Goal: Transaction & Acquisition: Purchase product/service

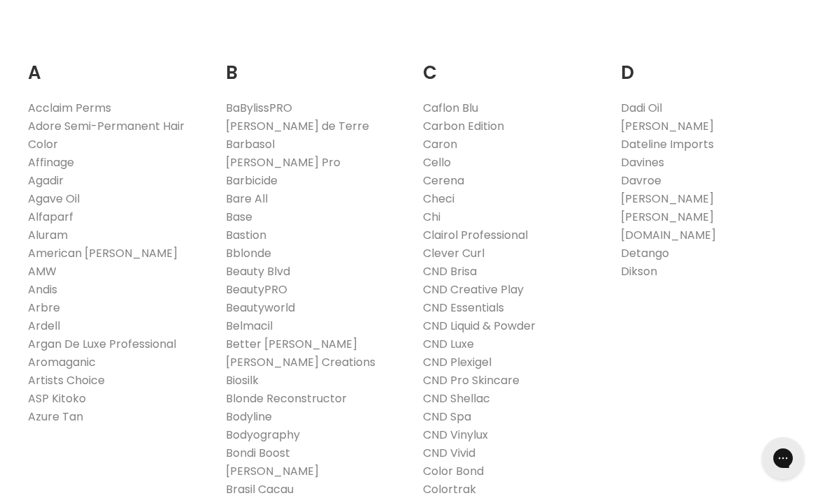
click at [54, 160] on link "Affinage" at bounding box center [51, 162] width 46 height 16
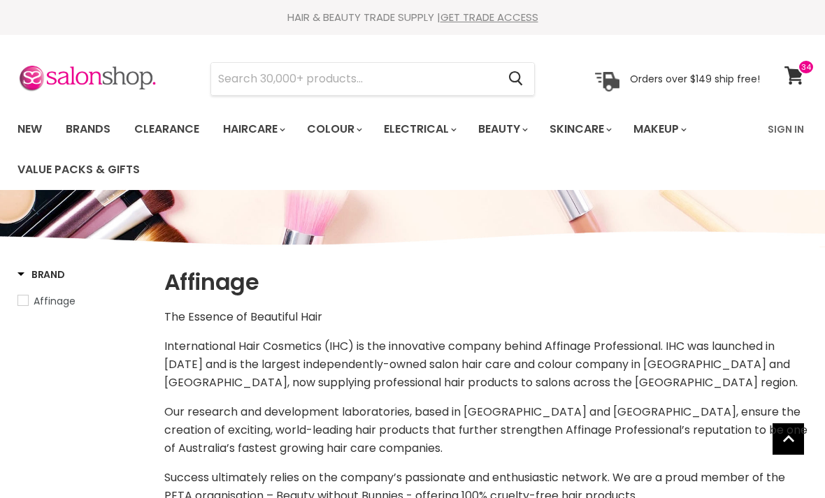
select select "manual"
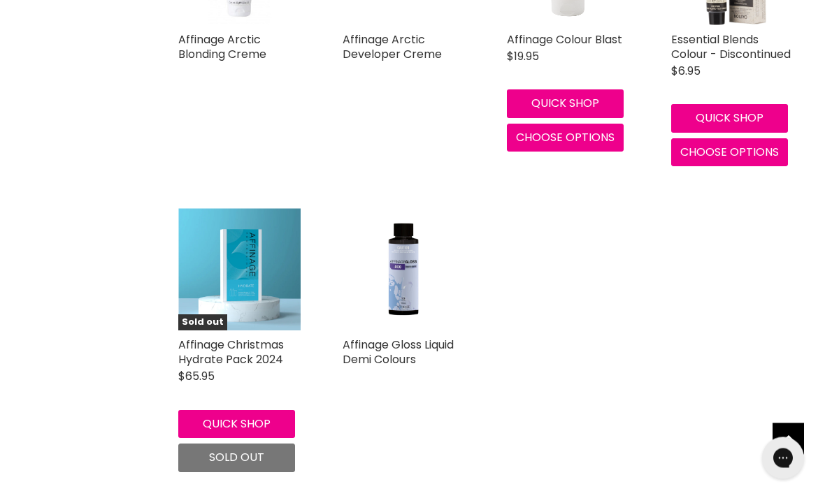
scroll to position [3109, 0]
click at [407, 275] on img "Main content" at bounding box center [403, 269] width 122 height 122
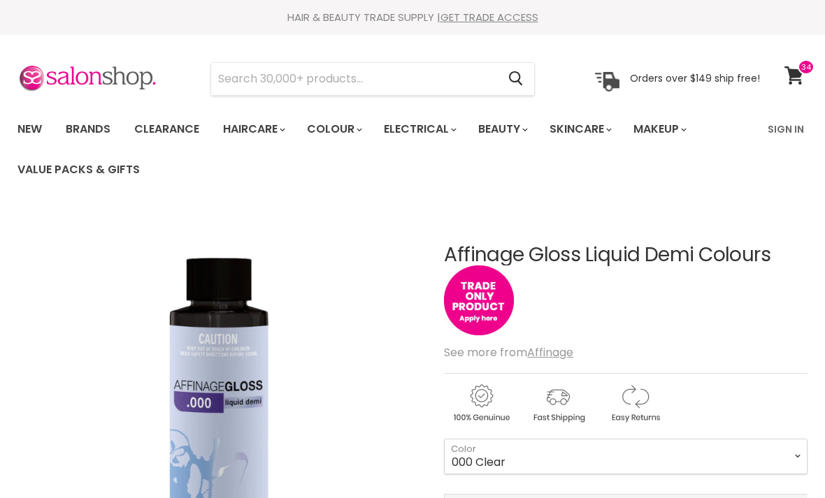
scroll to position [115, 0]
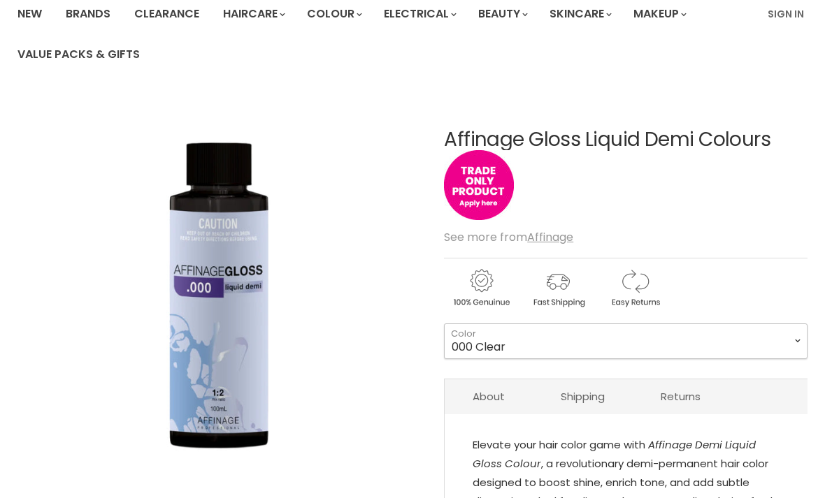
click at [607, 333] on select "000 Clear 4.0 Medium Brown 6.0 Dark Blonde 8.0 Light Blonde 5.023 Light Toffee …" at bounding box center [625, 341] width 363 height 35
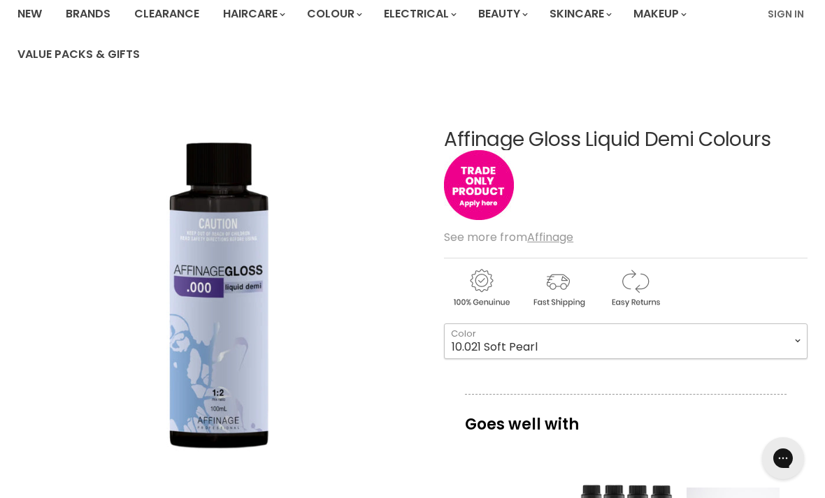
select select "10.021 Soft Pearl"
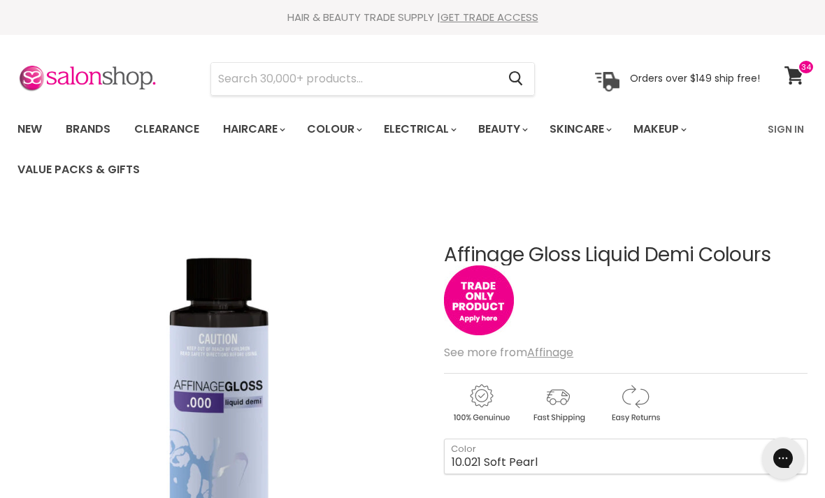
click at [790, 131] on link "Sign In" at bounding box center [785, 129] width 53 height 29
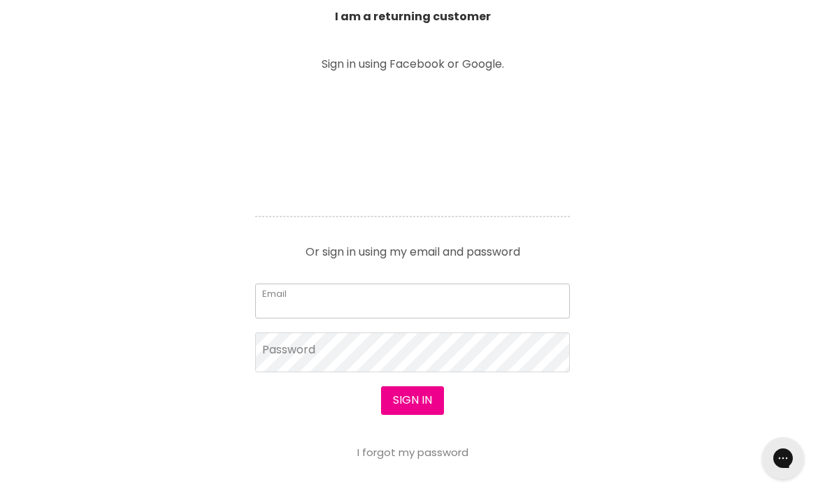
click at [376, 307] on input "Email" at bounding box center [412, 301] width 315 height 35
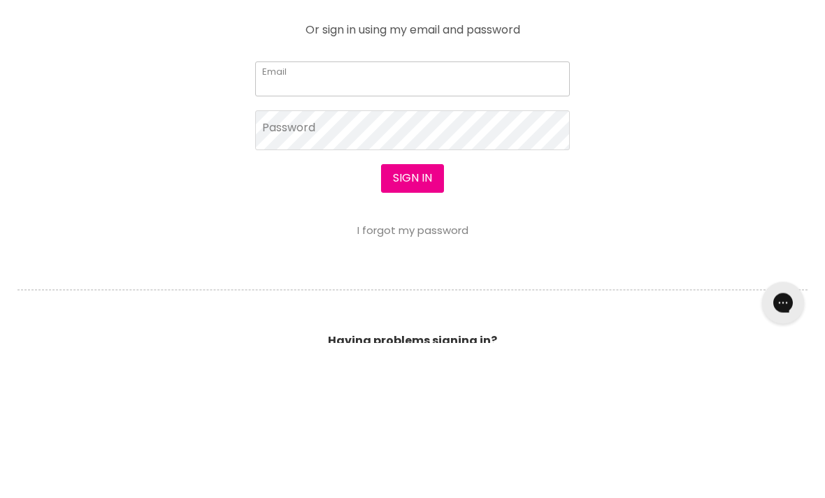
type input "divinity20@outlook.com.au"
click at [412, 320] on button "Sign in" at bounding box center [412, 334] width 63 height 28
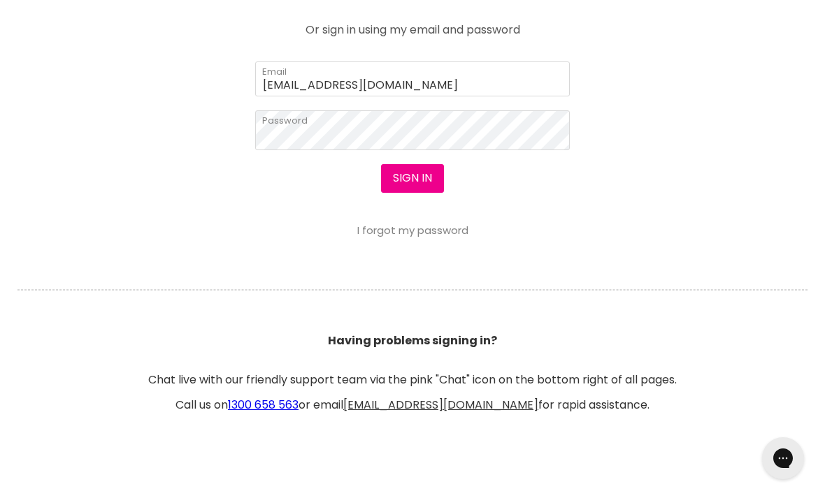
click at [414, 462] on section "Welcome to SalonShop I am a new customer Create a new account for a better shop…" at bounding box center [412, 35] width 825 height 866
click at [410, 182] on button "Sign in" at bounding box center [412, 178] width 63 height 28
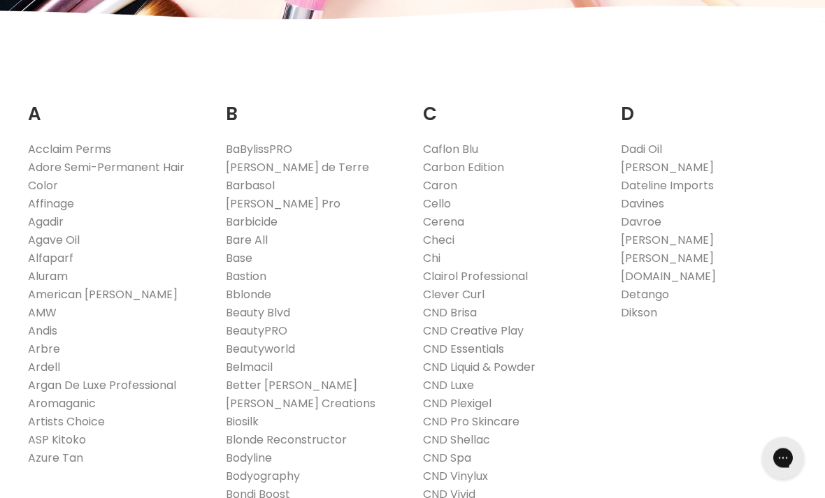
scroll to position [236, 0]
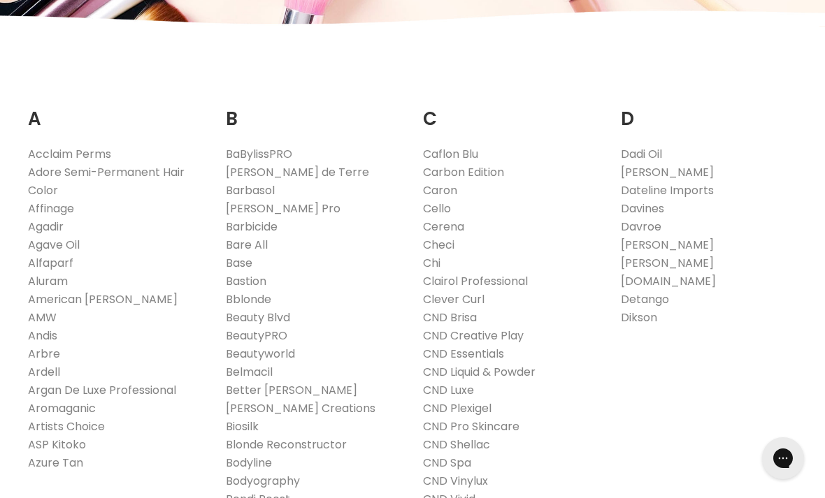
click at [59, 212] on link "Affinage" at bounding box center [51, 209] width 46 height 16
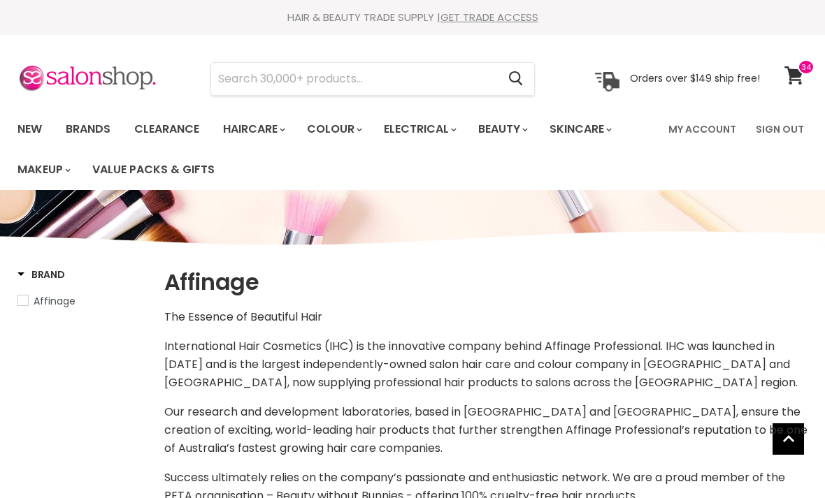
select select "manual"
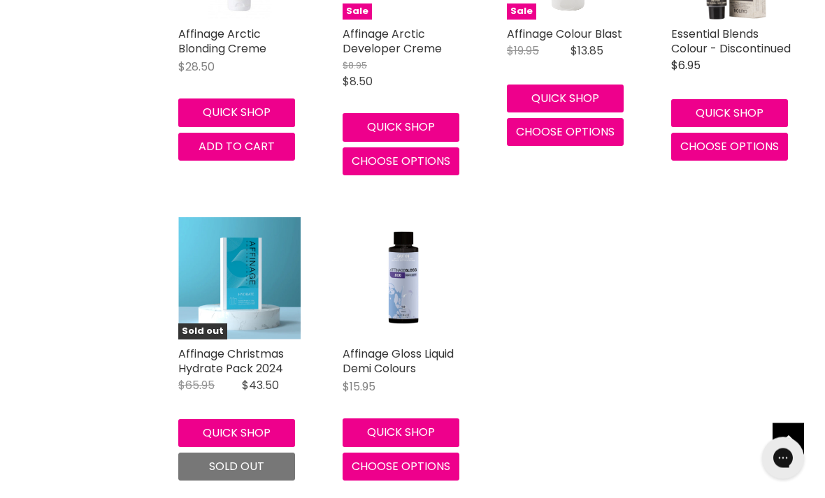
scroll to position [3260, 0]
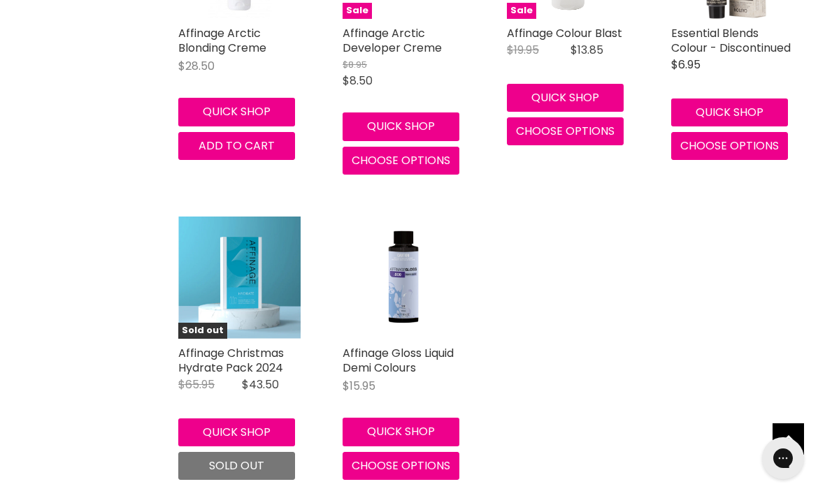
click at [405, 284] on img "Main content" at bounding box center [403, 278] width 122 height 122
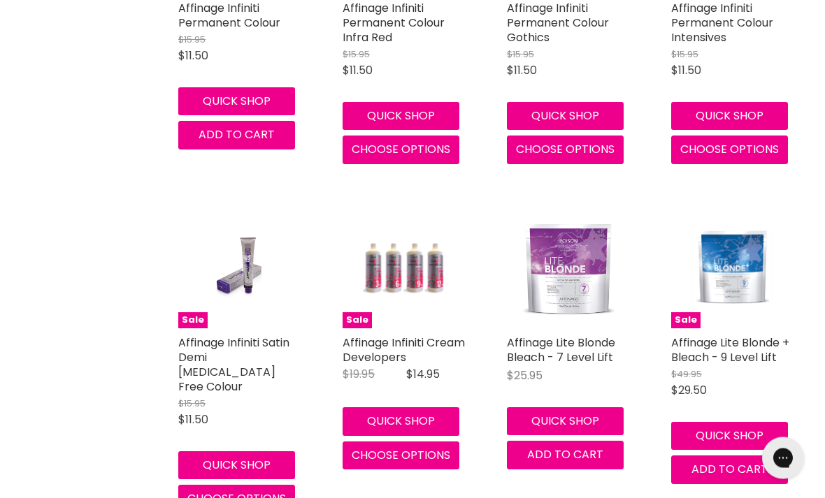
scroll to position [2603, 0]
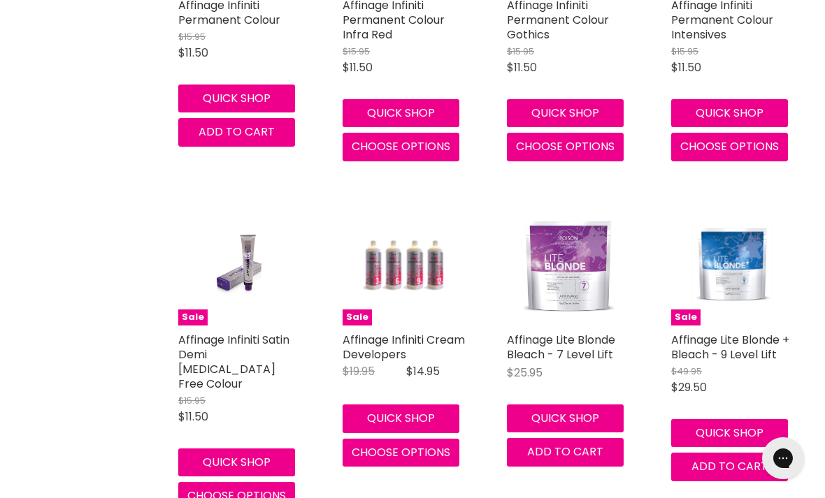
click at [431, 340] on link "Affinage Infiniti Cream Developers" at bounding box center [403, 347] width 122 height 31
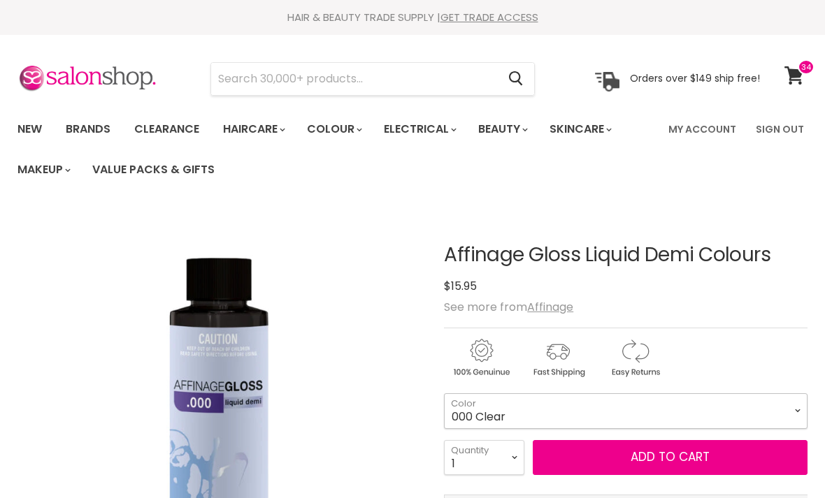
click at [679, 393] on select "000 Clear 4.0 Medium Brown 6.0 Dark Blonde 8.0 Light Blonde 5.023 Light Toffee …" at bounding box center [625, 410] width 363 height 35
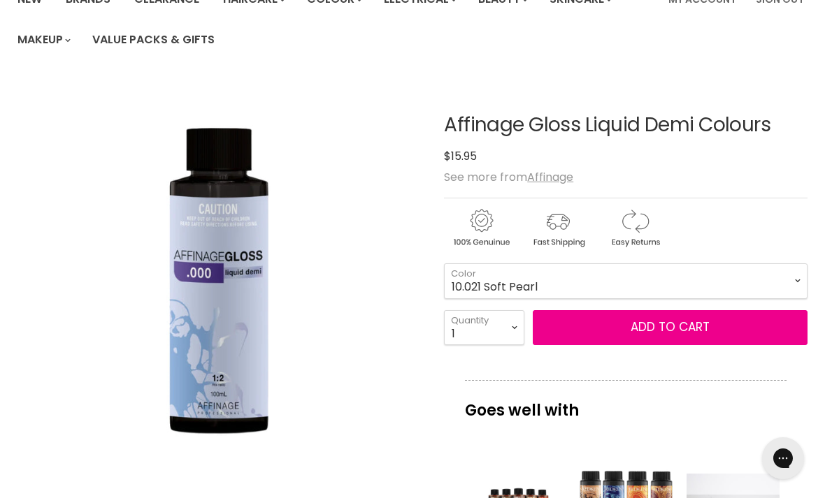
click at [660, 328] on button "Add to cart" at bounding box center [670, 327] width 275 height 35
click at [663, 328] on button "Add to cart" at bounding box center [670, 327] width 275 height 35
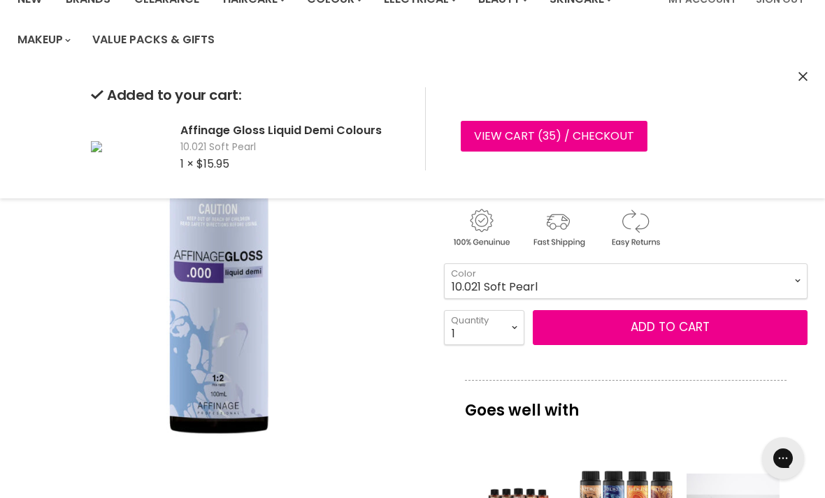
click at [691, 283] on select "000 Clear 4.0 Medium Brown 6.0 Dark Blonde 8.0 Light Blonde 5.023 Light Toffee …" at bounding box center [625, 280] width 363 height 35
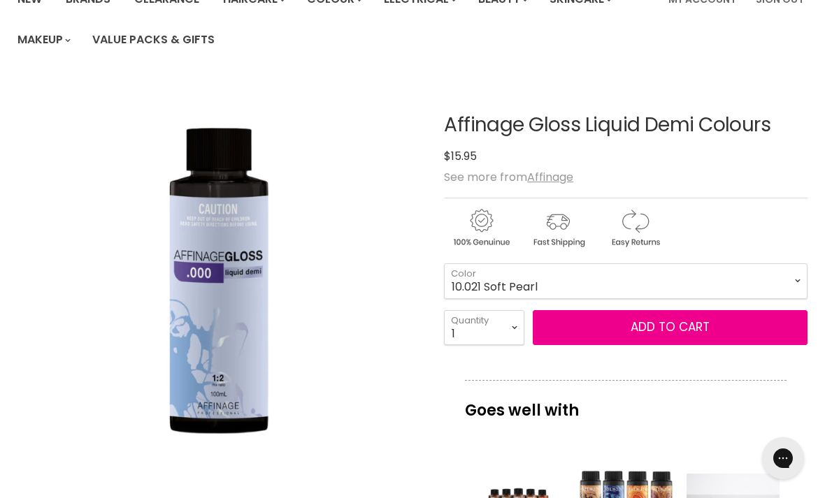
scroll to position [209, 0]
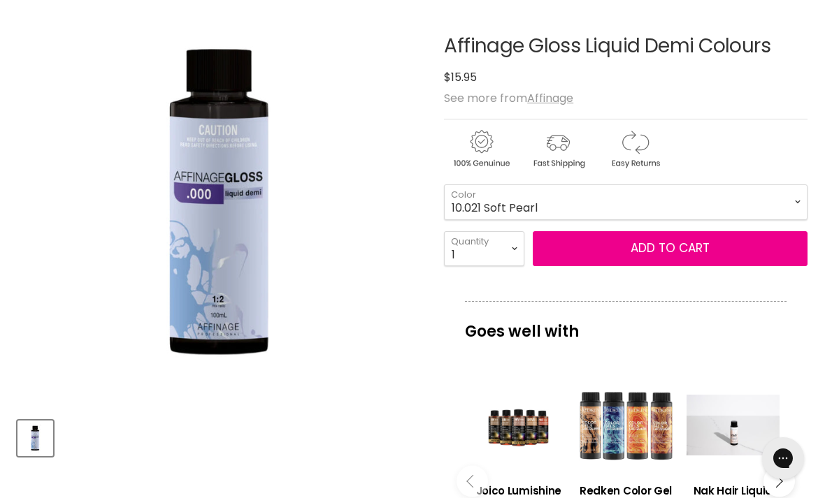
click at [695, 280] on div "Affinage Gloss Liquid Demi Colours No reviews $15.95 $15.95 See more from Affin…" at bounding box center [625, 441] width 363 height 881
click at [728, 215] on select "000 Clear 4.0 Medium Brown 6.0 Dark Blonde 8.0 Light Blonde 5.023 Light Toffee …" at bounding box center [625, 202] width 363 height 35
click at [701, 245] on button "Add to cart" at bounding box center [670, 248] width 275 height 35
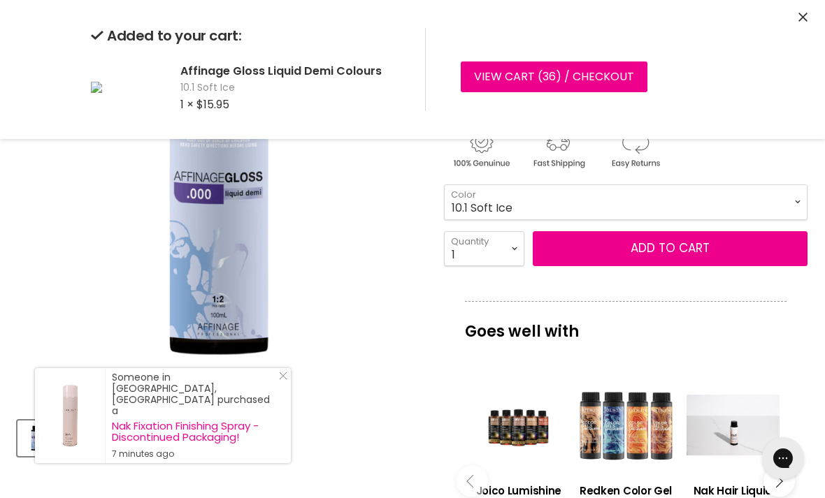
click at [712, 207] on select "000 Clear 4.0 Medium Brown 6.0 Dark Blonde 8.0 Light Blonde 5.023 Light Toffee …" at bounding box center [625, 202] width 363 height 35
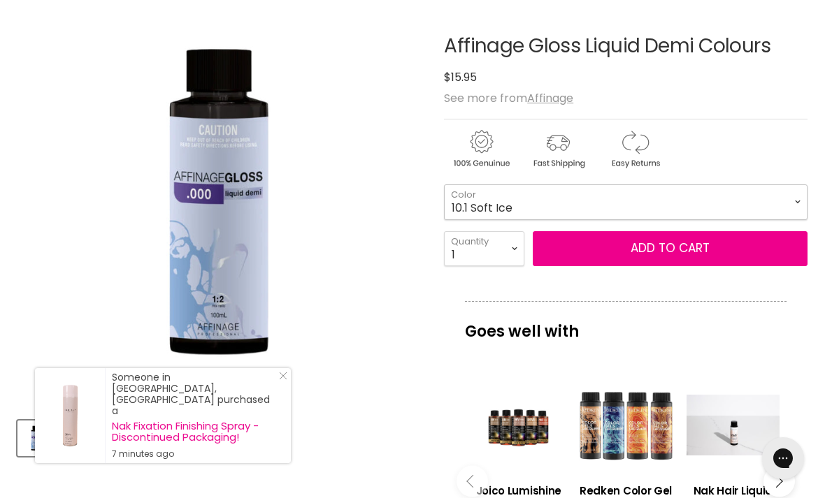
click at [712, 210] on select "000 Clear 4.0 Medium Brown 6.0 Dark Blonde 8.0 Light Blonde 5.023 Light Toffee …" at bounding box center [625, 202] width 363 height 35
click at [682, 250] on button "Add to cart" at bounding box center [670, 248] width 275 height 35
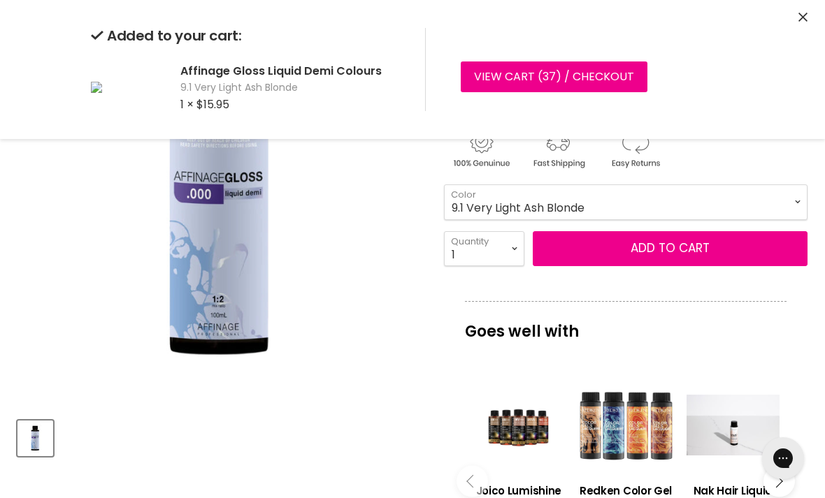
click at [719, 204] on select "000 Clear 4.0 Medium Brown 6.0 Dark Blonde 8.0 Light Blonde 5.023 Light Toffee …" at bounding box center [625, 202] width 363 height 35
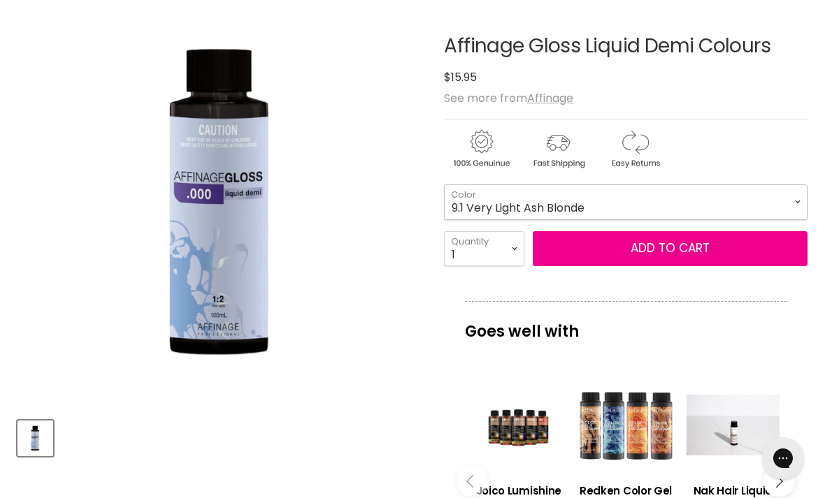
click at [717, 208] on select "000 Clear 4.0 Medium Brown 6.0 Dark Blonde 8.0 Light Blonde 5.023 Light Toffee …" at bounding box center [625, 202] width 363 height 35
click at [721, 252] on button "Add to cart" at bounding box center [670, 248] width 275 height 35
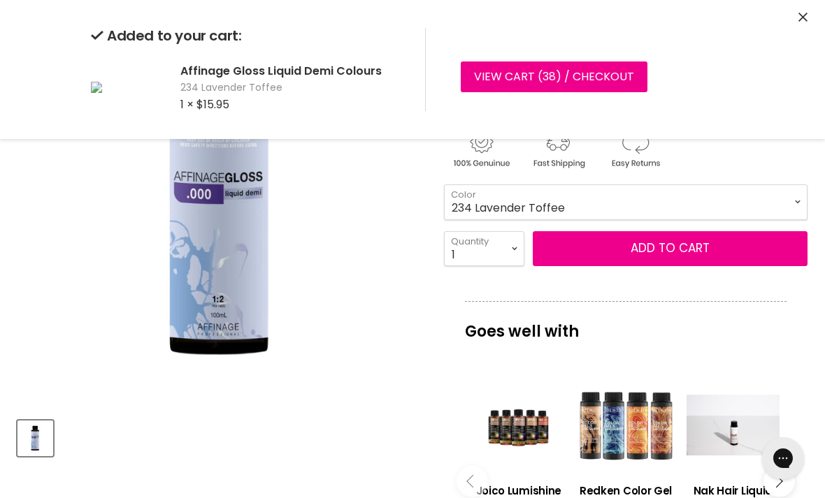
click at [748, 203] on select "000 Clear 4.0 Medium Brown 6.0 Dark Blonde 8.0 Light Blonde 5.023 Light Toffee …" at bounding box center [625, 202] width 363 height 35
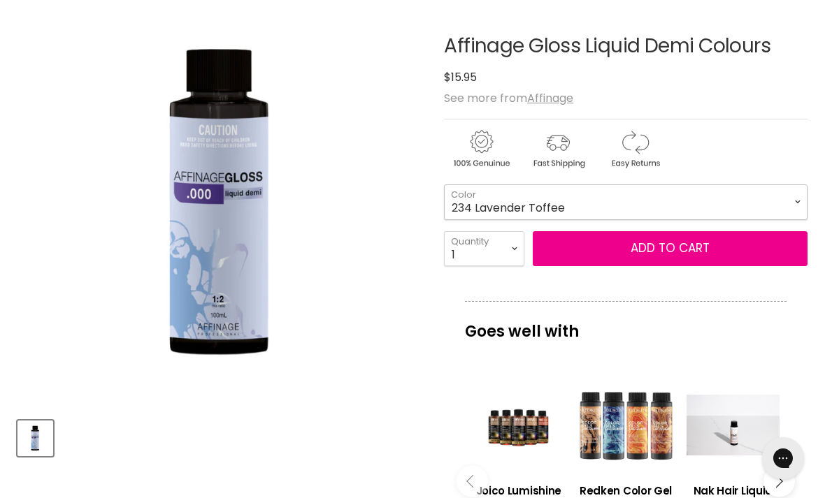
click at [751, 200] on select "000 Clear 4.0 Medium Brown 6.0 Dark Blonde 8.0 Light Blonde 5.023 Light Toffee …" at bounding box center [625, 202] width 363 height 35
click at [700, 250] on button "Add to cart" at bounding box center [670, 248] width 275 height 35
click at [726, 208] on select "000 Clear 4.0 Medium Brown 6.0 Dark Blonde 8.0 Light Blonde 5.023 Light Toffee …" at bounding box center [625, 202] width 363 height 35
click at [726, 207] on select "000 Clear 4.0 Medium Brown 6.0 Dark Blonde 8.0 Light Blonde 5.023 Light Toffee …" at bounding box center [625, 202] width 363 height 35
click at [684, 247] on button "Add to cart" at bounding box center [670, 248] width 275 height 35
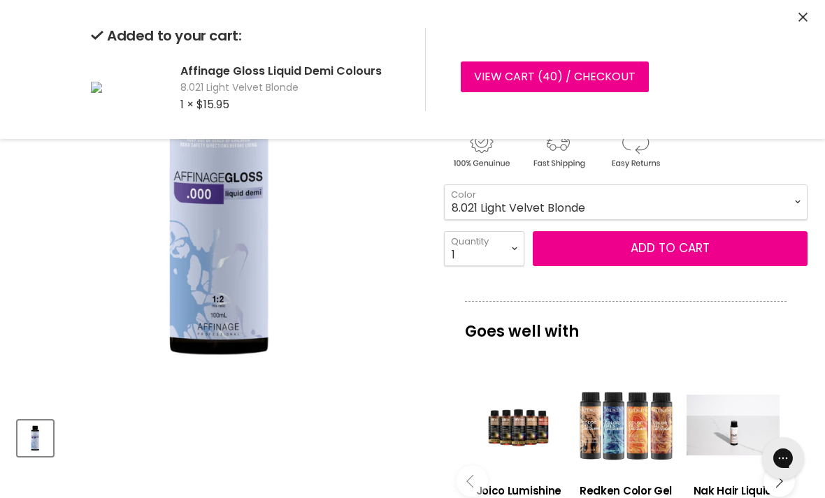
click at [730, 199] on select "000 Clear 4.0 Medium Brown 6.0 Dark Blonde 8.0 Light Blonde 5.023 Light Toffee …" at bounding box center [625, 202] width 363 height 35
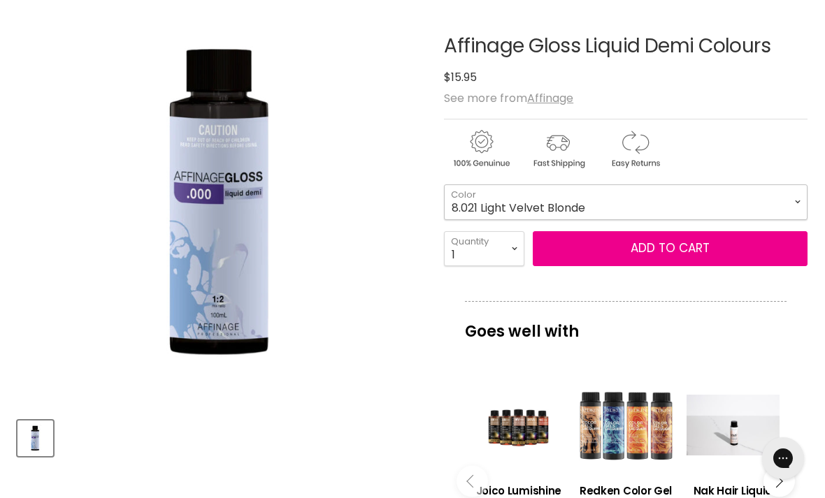
click at [720, 208] on select "000 Clear 4.0 Medium Brown 6.0 Dark Blonde 8.0 Light Blonde 5.023 Light Toffee …" at bounding box center [625, 202] width 363 height 35
select select "4.0 Medium Brown"
click at [658, 254] on button "Add to cart" at bounding box center [670, 248] width 275 height 35
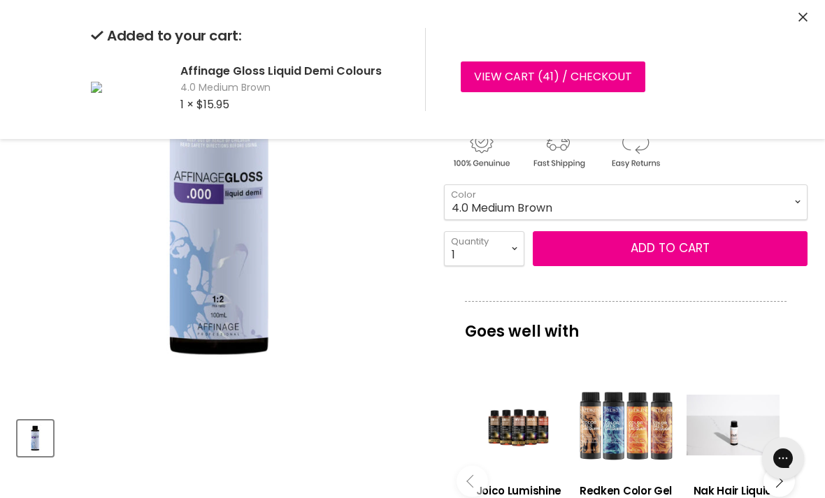
click at [688, 198] on select "000 Clear 4.0 Medium Brown 6.0 Dark Blonde 8.0 Light Blonde 5.023 Light Toffee …" at bounding box center [625, 202] width 363 height 35
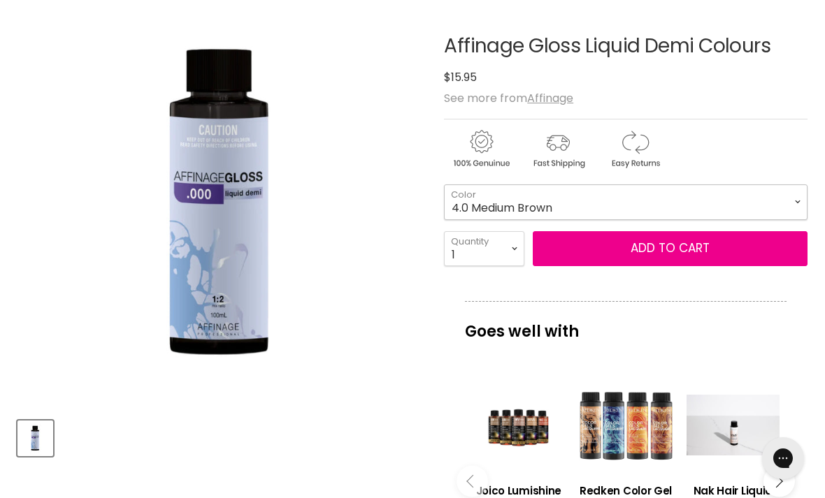
click at [682, 201] on select "000 Clear 4.0 Medium Brown 6.0 Dark Blonde 8.0 Light Blonde 5.023 Light Toffee …" at bounding box center [625, 202] width 363 height 35
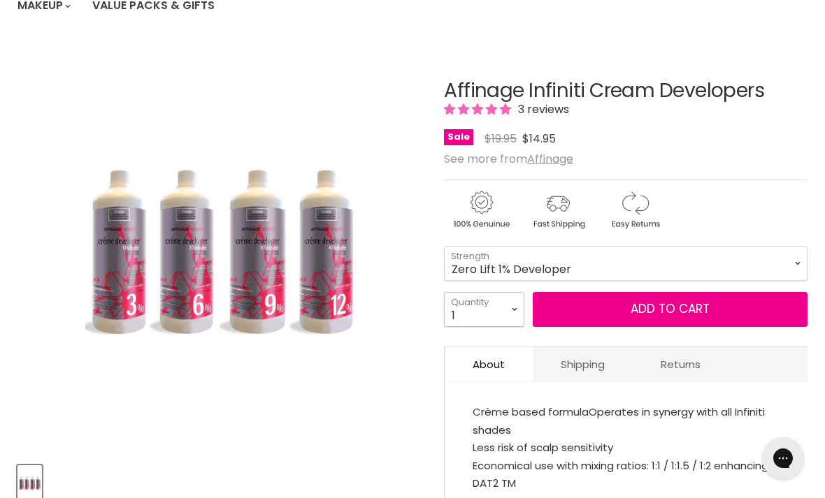
click at [505, 307] on select "1 2 3 4 5 6 7 8 9 10+" at bounding box center [484, 309] width 80 height 35
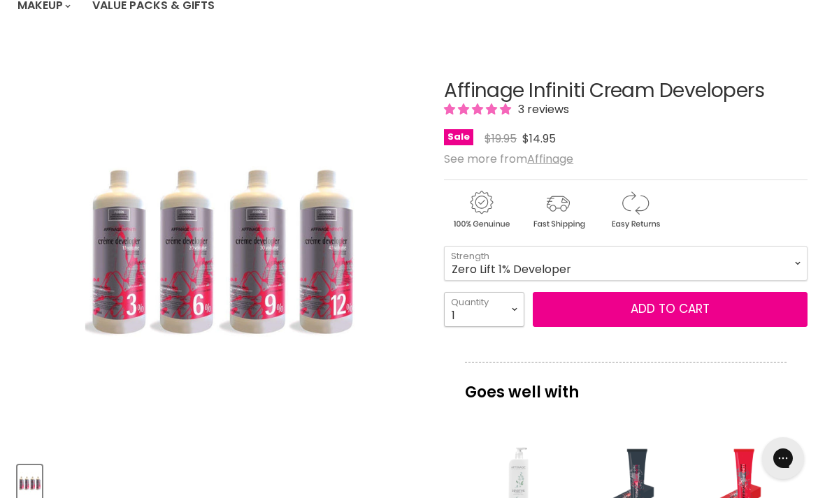
select select "2"
type input "2"
click at [715, 307] on button "Add to cart" at bounding box center [670, 309] width 275 height 35
click at [688, 313] on span "Add to cart" at bounding box center [669, 309] width 79 height 17
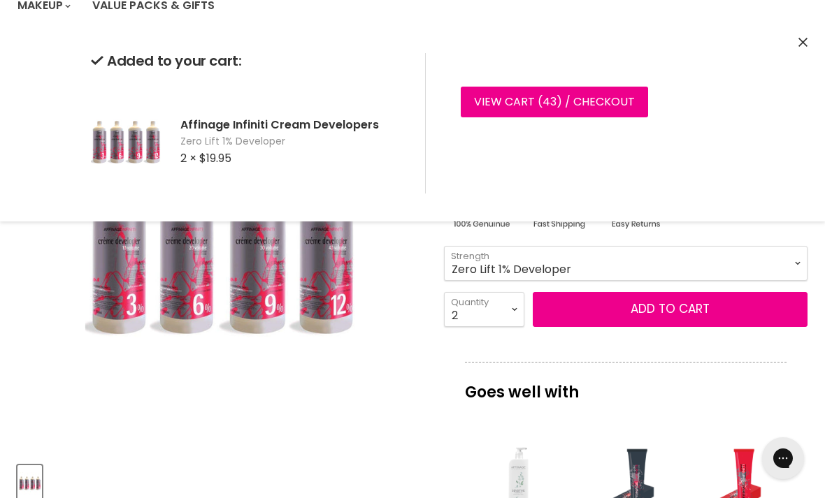
click at [803, 38] on icon "Close" at bounding box center [802, 42] width 9 height 9
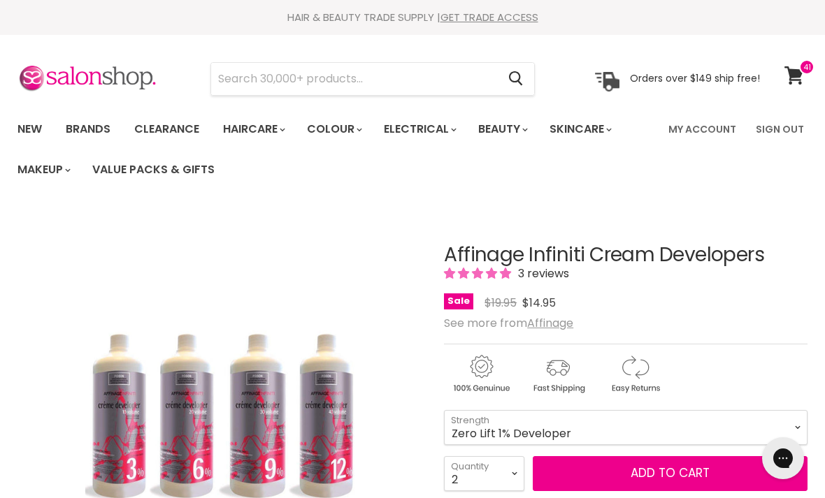
click at [94, 120] on link "Brands" at bounding box center [88, 129] width 66 height 29
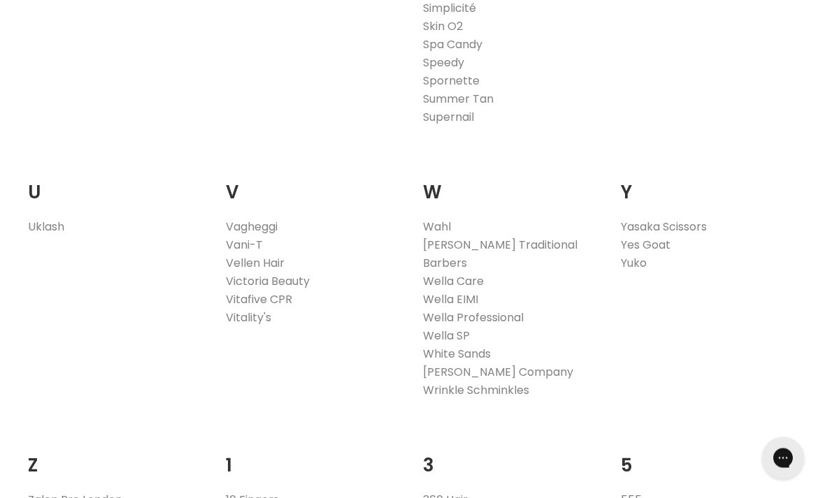
scroll to position [2675, 0]
click at [249, 291] on link "Vitafive CPR" at bounding box center [259, 299] width 66 height 16
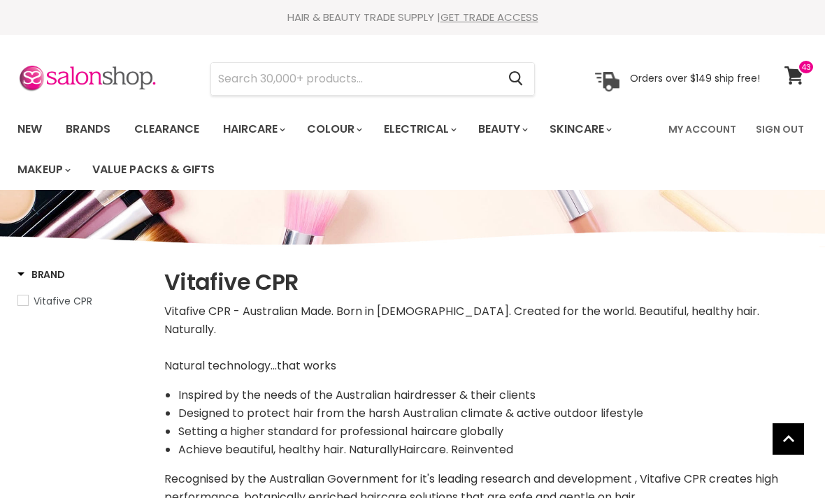
select select "manual"
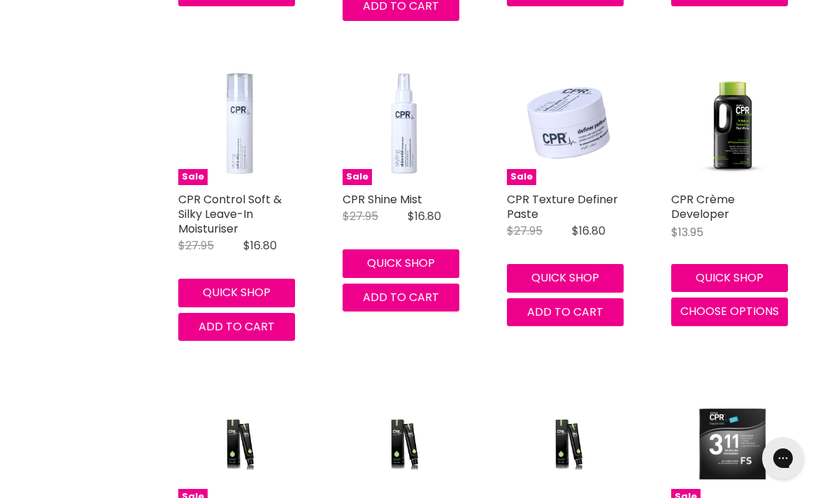
scroll to position [3219, 0]
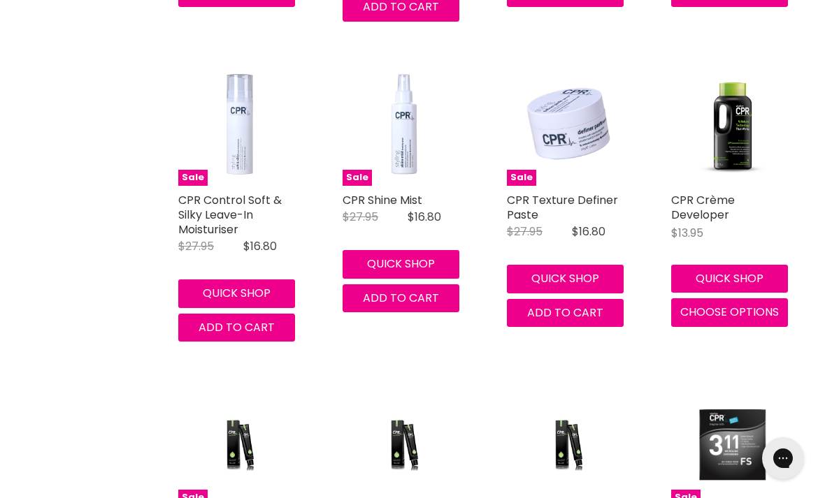
click at [753, 265] on button "Quick shop" at bounding box center [729, 279] width 117 height 28
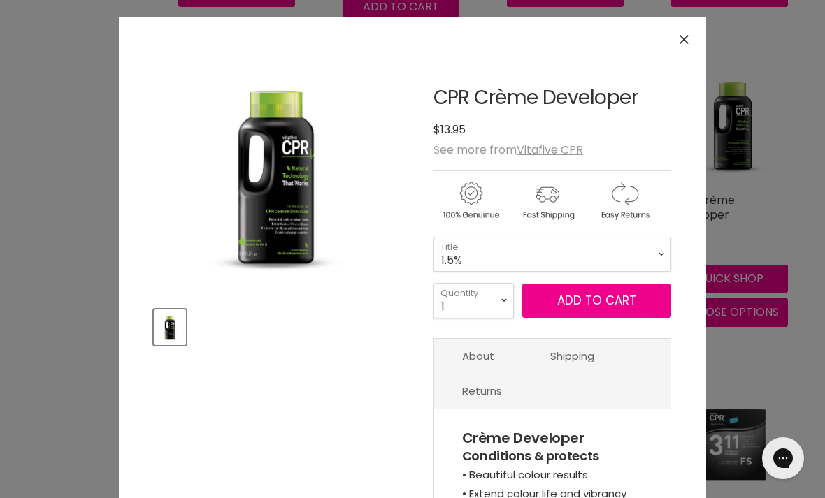
click at [619, 308] on span "Add to cart" at bounding box center [596, 300] width 79 height 17
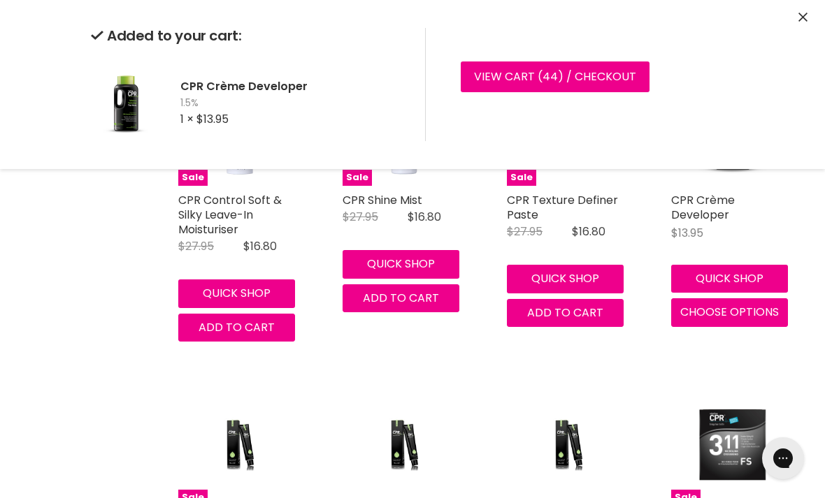
click at [618, 384] on figure "Main content" at bounding box center [568, 445] width 122 height 122
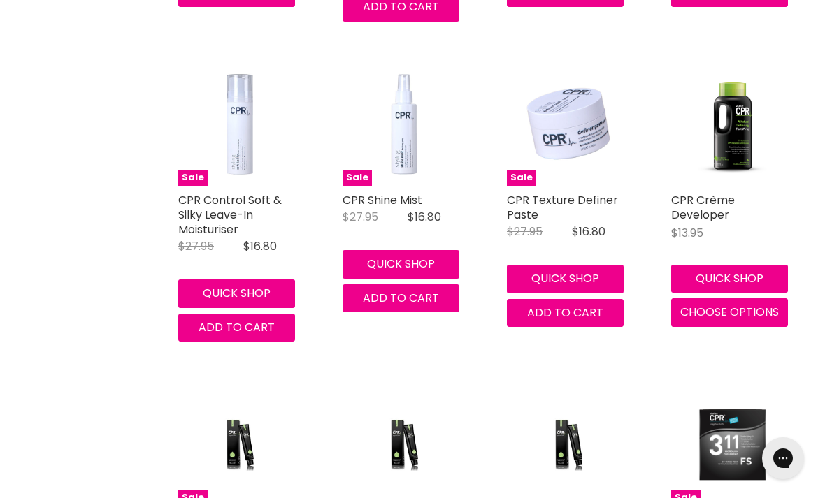
click at [734, 265] on button "Quick shop" at bounding box center [729, 279] width 117 height 28
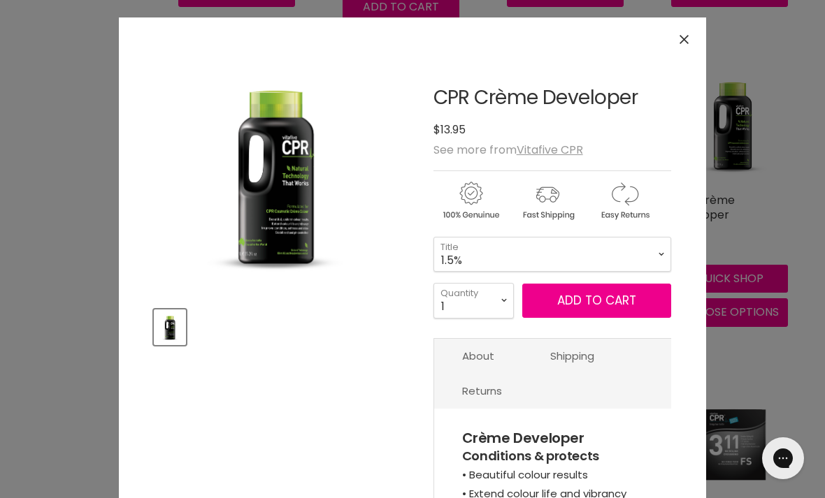
scroll to position [0, 0]
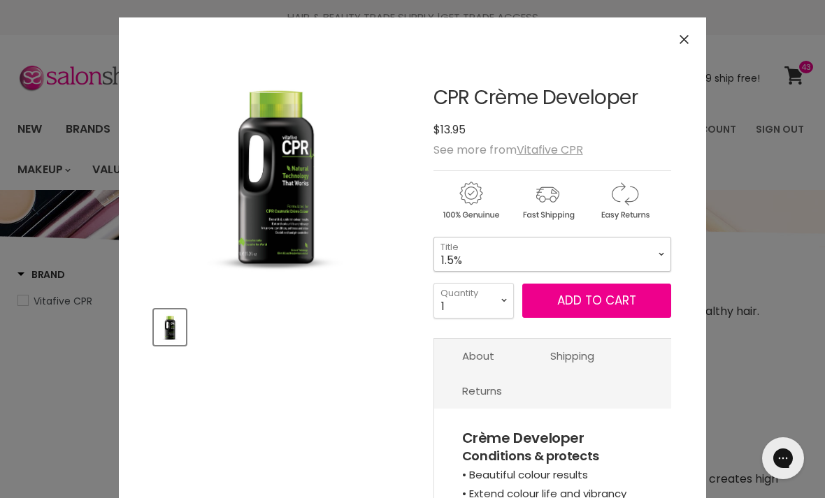
click at [619, 261] on select "1.5% 10vol 20vol 30vol 40vol" at bounding box center [552, 254] width 238 height 35
select select "20vol"
click at [505, 303] on select "1 2 3 4 5 6 7 8 9 10+" at bounding box center [473, 300] width 80 height 35
select select "2"
type input "2"
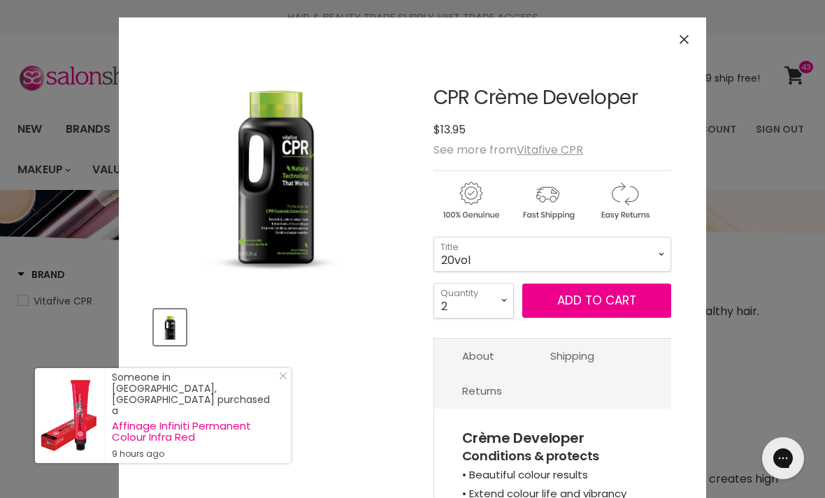
click at [621, 307] on button "Add to cart" at bounding box center [596, 301] width 149 height 35
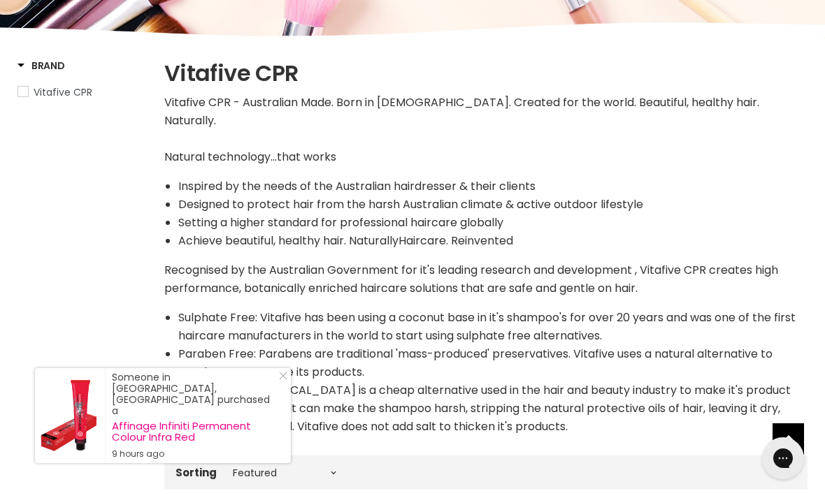
click at [766, 214] on li "Setting a higher standard for professional haircare globally" at bounding box center [492, 223] width 629 height 18
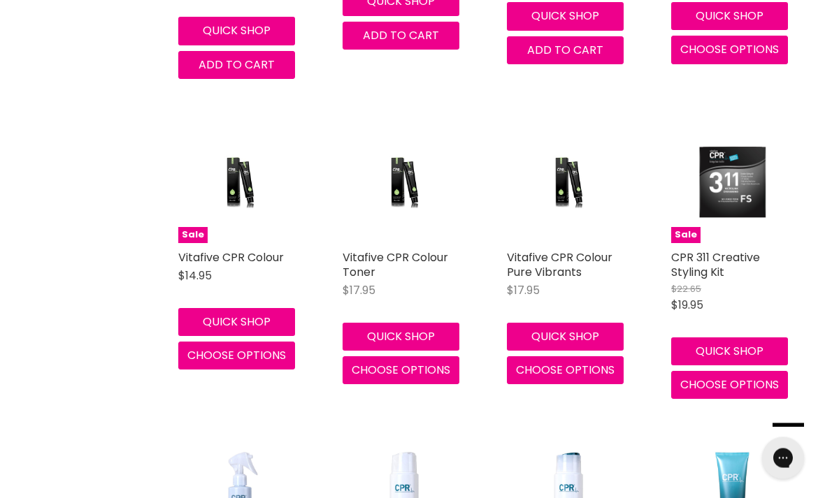
scroll to position [3483, 0]
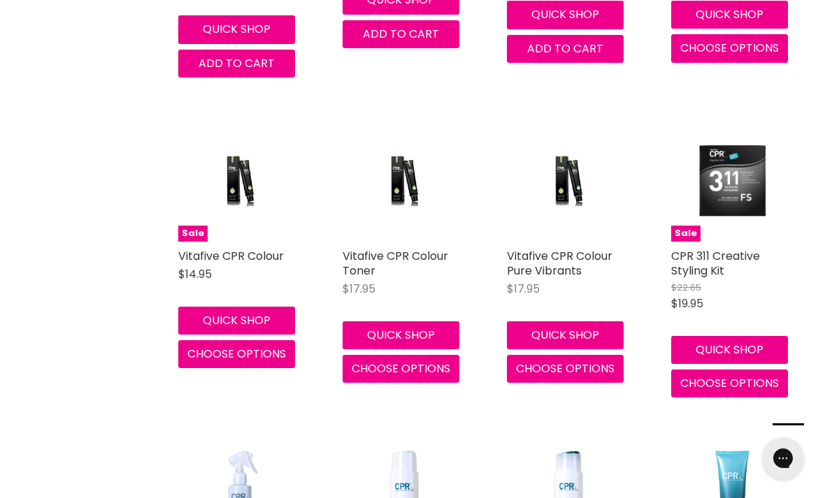
click at [261, 307] on button "Quick shop" at bounding box center [236, 321] width 117 height 28
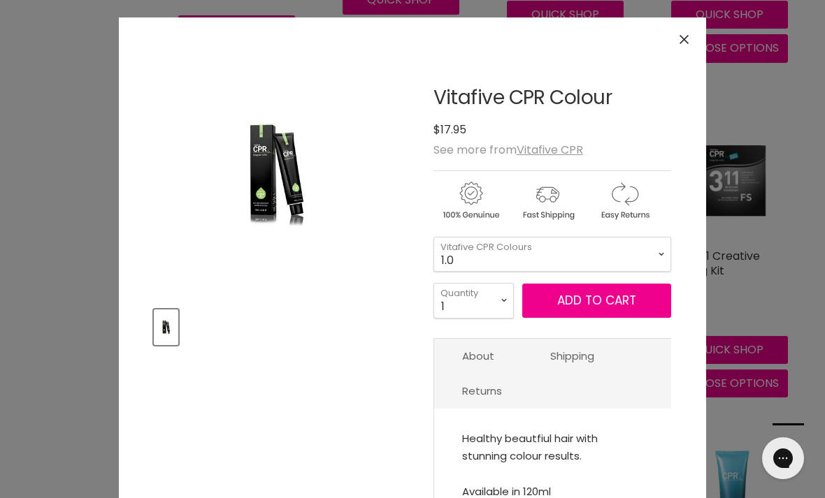
click at [642, 253] on select "1.0 1.1 3.0 3.1 3.221 3.226 3.56 3.6 3.7 4.0 4.00 4.1 4.11 4.12 4.221" at bounding box center [552, 254] width 238 height 35
select select "5.0"
click at [507, 298] on select "1 2 3 4 5 6 7 8 9 10+" at bounding box center [473, 300] width 80 height 35
select select "2"
type input "2"
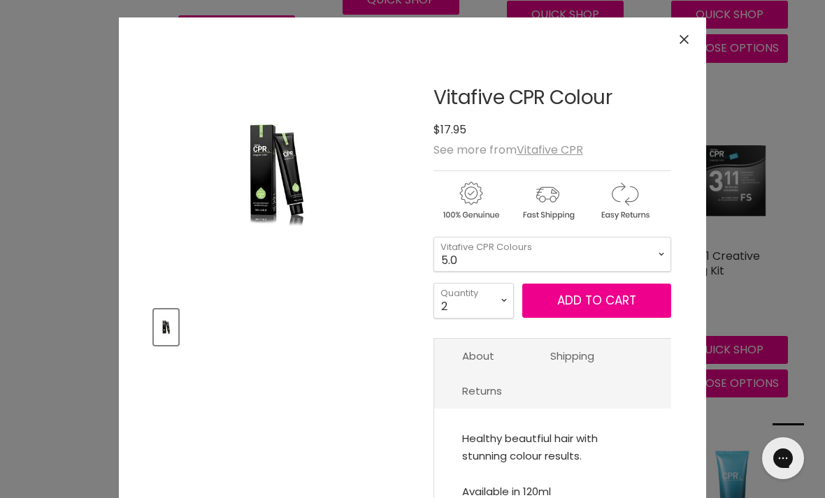
click at [595, 309] on button "Add to cart" at bounding box center [596, 301] width 149 height 35
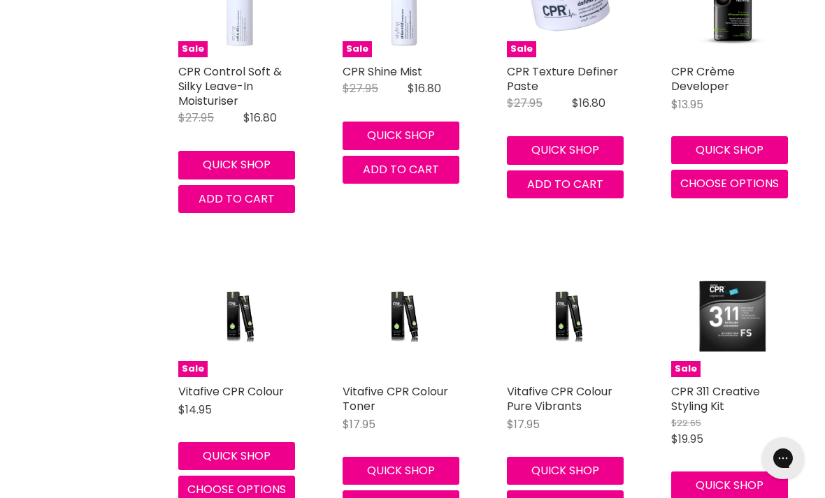
scroll to position [3346, 0]
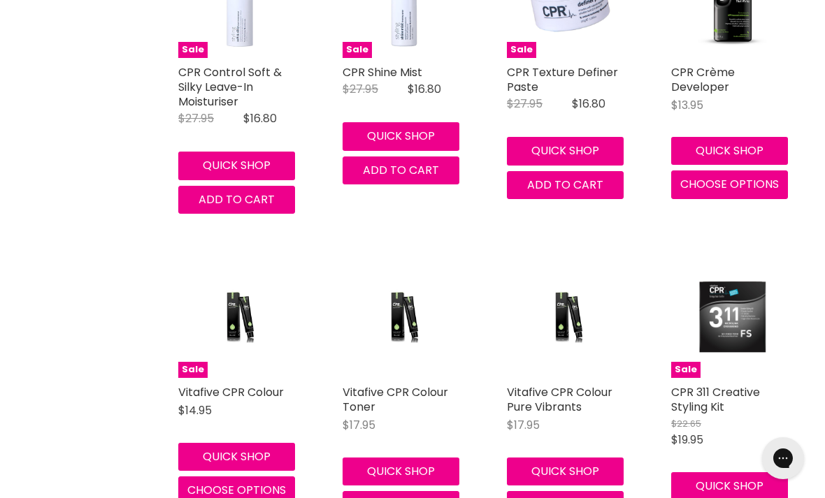
click at [255, 443] on button "Quick shop" at bounding box center [236, 457] width 117 height 28
select select "5.0"
select select "2"
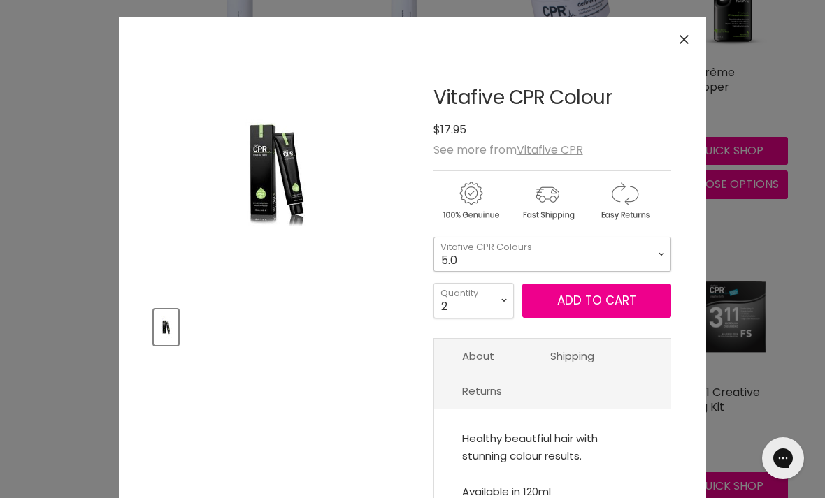
click at [543, 255] on select "1.0 1.1 3.0 3.1 3.221 3.226 3.56 3.6 3.7 4.0 4.00 4.1 4.11 4.12 4.221" at bounding box center [552, 254] width 238 height 35
select select "5.00"
click at [565, 307] on button "Add to cart" at bounding box center [596, 301] width 149 height 35
select select "5.00"
select select "2"
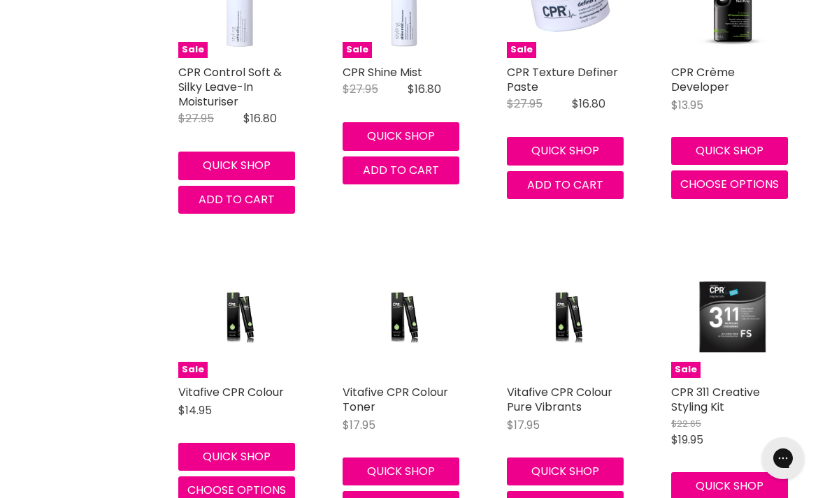
click at [264, 443] on button "Quick shop" at bounding box center [236, 457] width 117 height 28
select select "5.00"
select select "2"
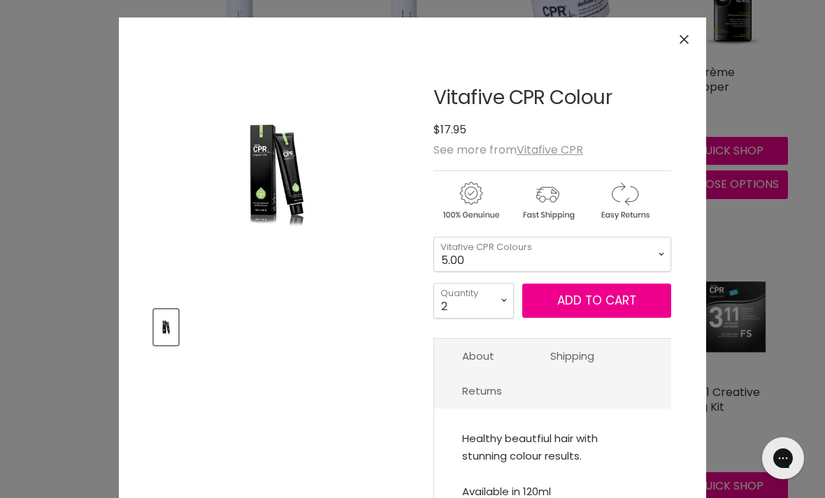
click at [600, 253] on select "1.0 1.1 3.0 3.1 3.221 3.226 3.56 3.6 3.7 4.0 4.00 4.1 4.11 4.12 4.221" at bounding box center [552, 254] width 238 height 35
select select "6.0"
click at [579, 305] on button "Add to cart" at bounding box center [596, 301] width 149 height 35
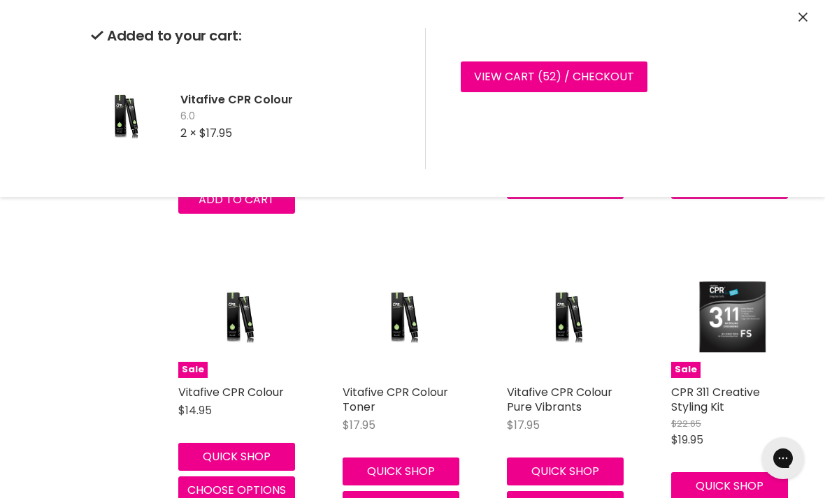
click at [278, 443] on button "Quick shop" at bounding box center [236, 457] width 117 height 28
select select "6.0"
select select "2"
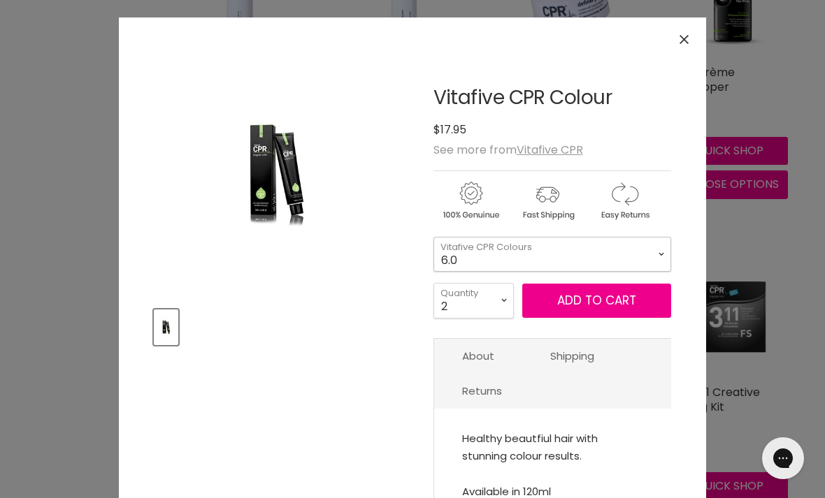
click at [636, 254] on select "1.0 1.1 3.0 3.1 3.221 3.226 3.56 3.6 3.7 4.0 4.00 4.1 4.11 4.12 4.221" at bounding box center [552, 254] width 238 height 35
select select "6.00"
click at [568, 301] on button "Add to cart" at bounding box center [596, 301] width 149 height 35
select select "6.00"
select select "2"
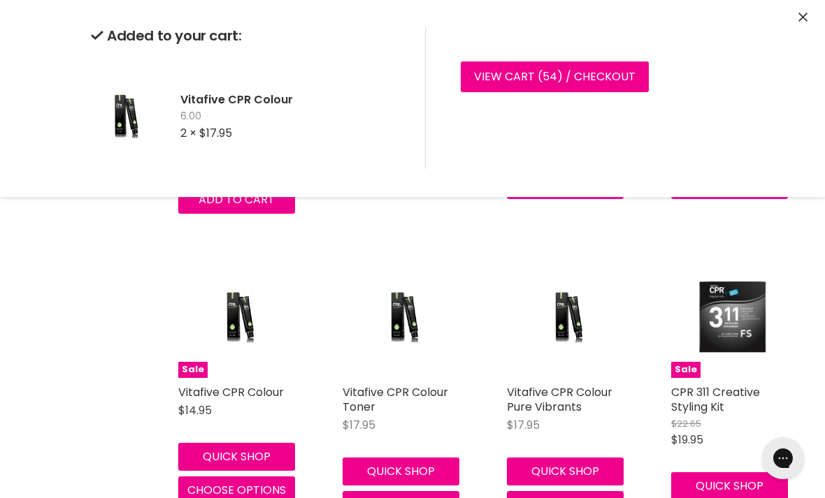
click at [273, 443] on button "Quick shop" at bounding box center [236, 457] width 117 height 28
select select "6.00"
select select "2"
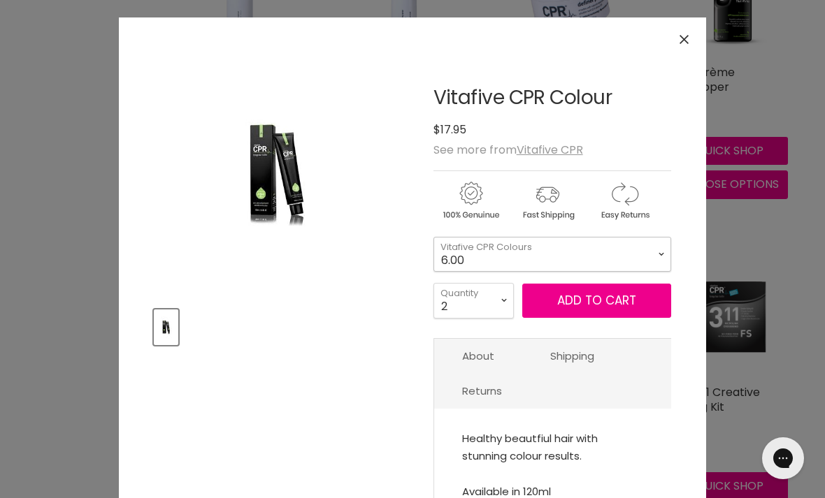
click at [619, 250] on select "1.0 1.1 3.0 3.1 3.221 3.226 3.56 3.6 3.7 4.0 4.00 4.1 4.11 4.12 4.221" at bounding box center [552, 254] width 238 height 35
select select "7.00"
click at [568, 304] on button "Add to cart" at bounding box center [596, 301] width 149 height 35
select select "7.00"
select select "2"
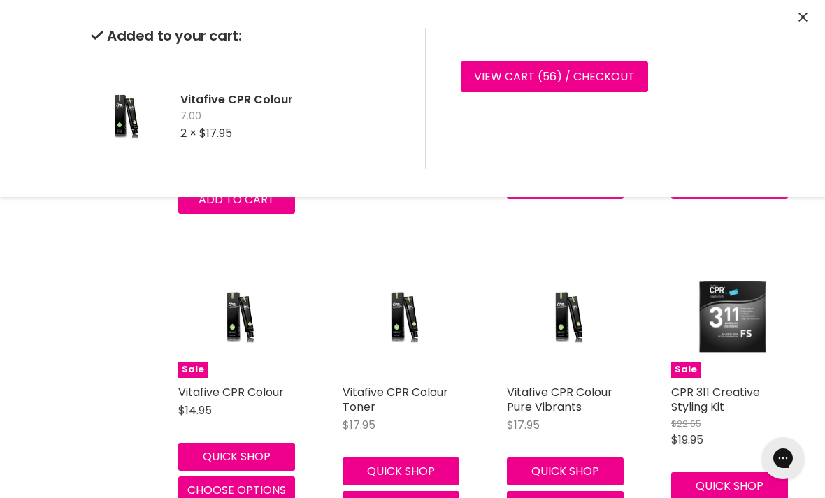
click at [282, 443] on button "Quick shop" at bounding box center [236, 457] width 117 height 28
select select "7.00"
select select "2"
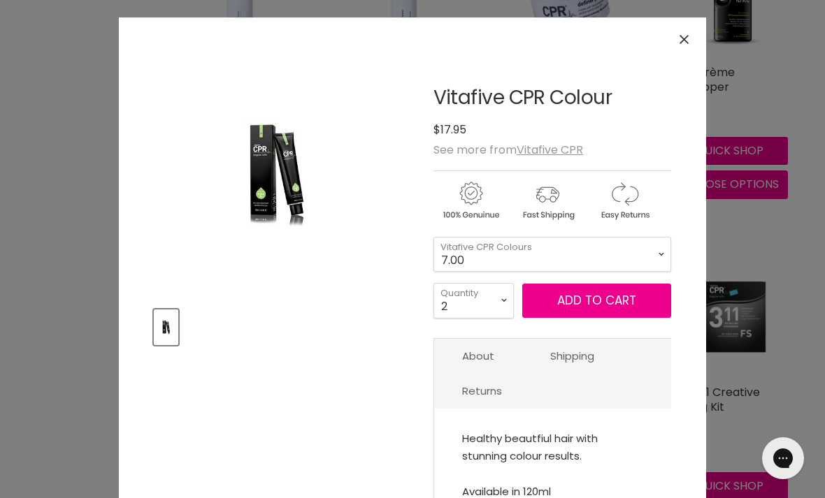
click at [621, 256] on select "1.0 1.1 3.0 3.1 3.221 3.226 3.56 3.6 3.7 4.0 4.00 4.1 4.11 4.12 4.221" at bounding box center [552, 254] width 238 height 35
select select "8.00"
click at [492, 305] on select "1 2 3 4 5 6 7 8 9 10+" at bounding box center [473, 300] width 80 height 35
select select "1"
type input "1"
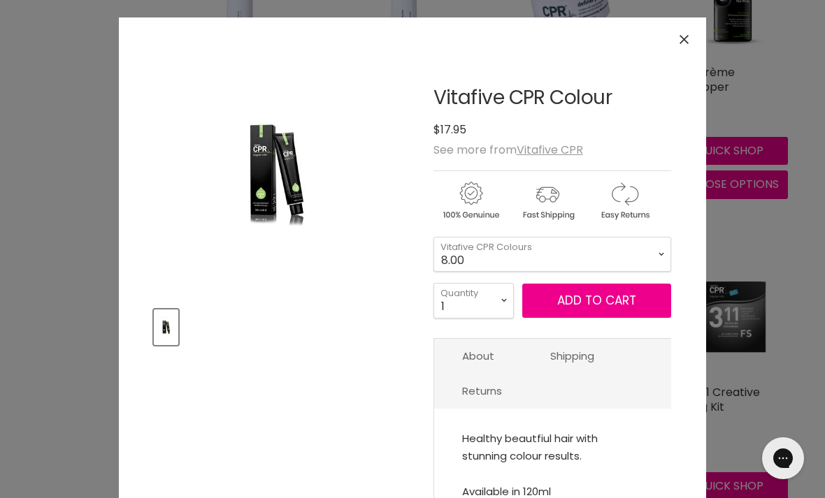
click at [605, 308] on button "Add to cart" at bounding box center [596, 301] width 149 height 35
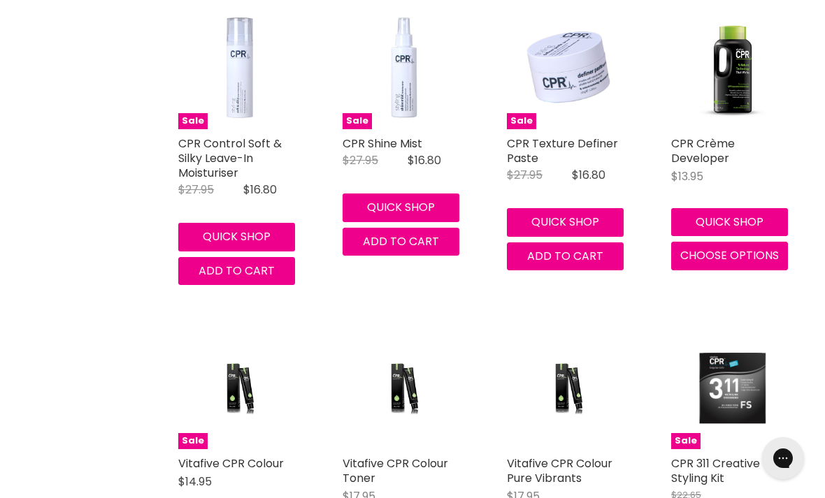
scroll to position [3276, 0]
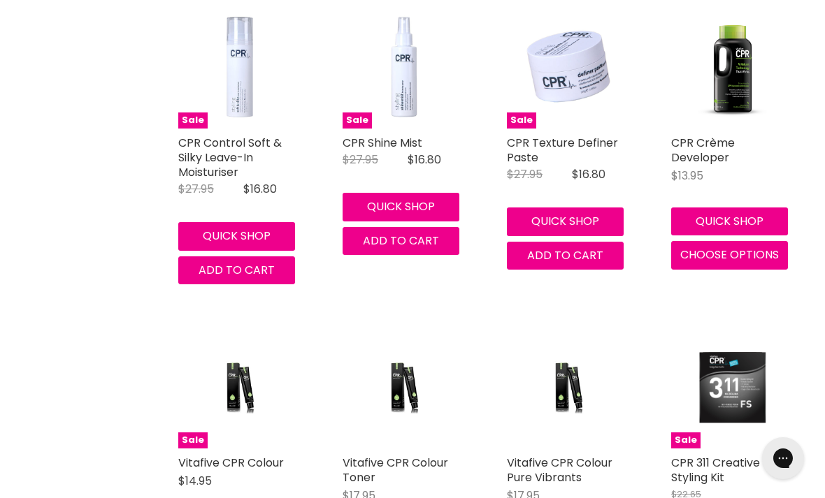
select select "8.00"
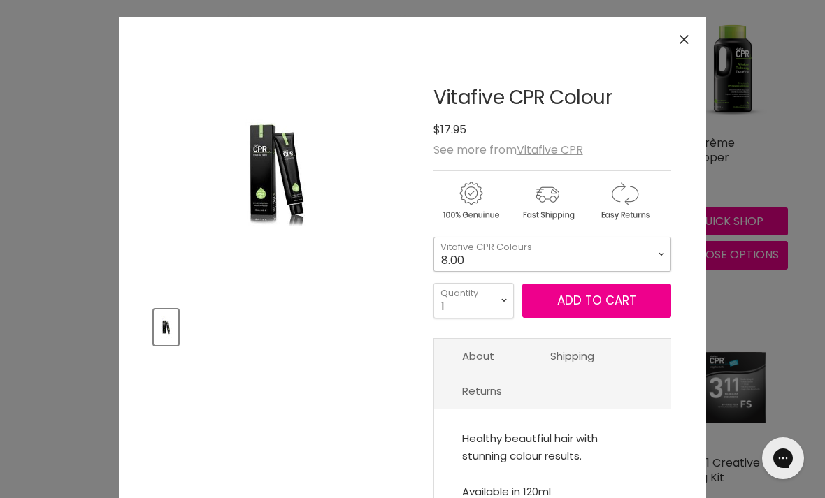
click at [617, 258] on select "1.0 1.1 3.0 3.1 3.221 3.226 3.56 3.6 3.7 4.0 4.00 4.1 4.11 4.12 4.221" at bounding box center [552, 254] width 238 height 35
select select "6.1"
click at [587, 300] on button "Add to cart" at bounding box center [596, 301] width 149 height 35
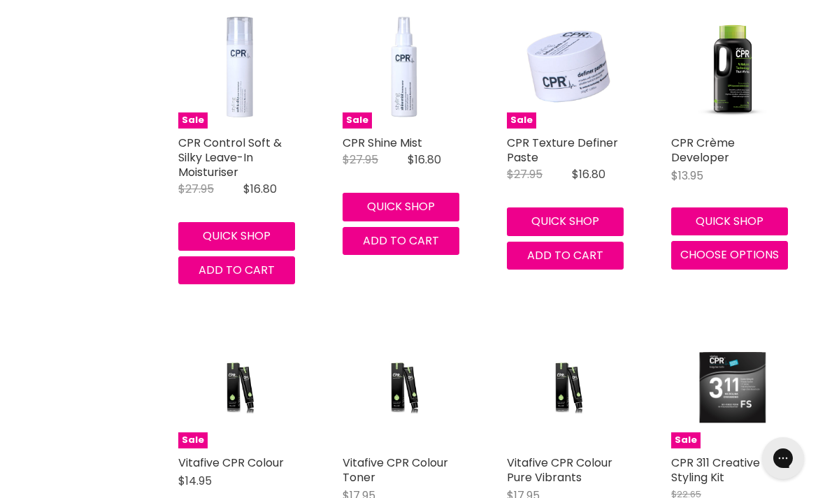
click at [586, 326] on img "Main content" at bounding box center [567, 387] width 81 height 122
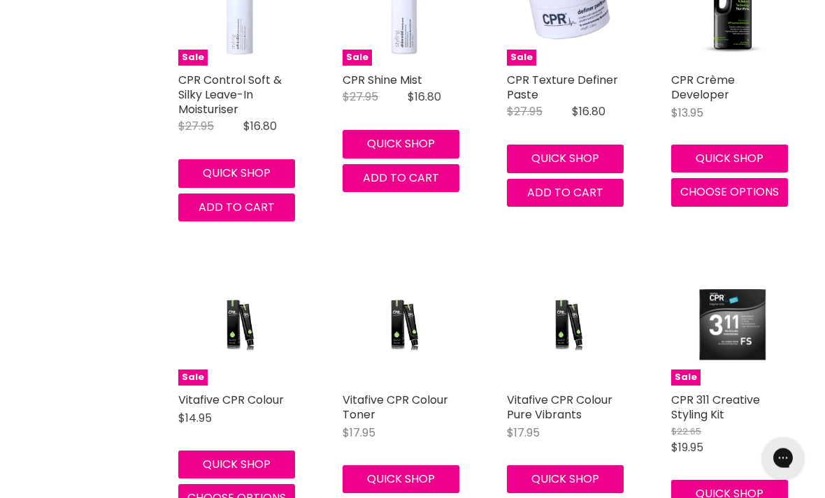
scroll to position [3339, 0]
click at [264, 451] on button "Quick shop" at bounding box center [236, 465] width 117 height 28
select select "6.1"
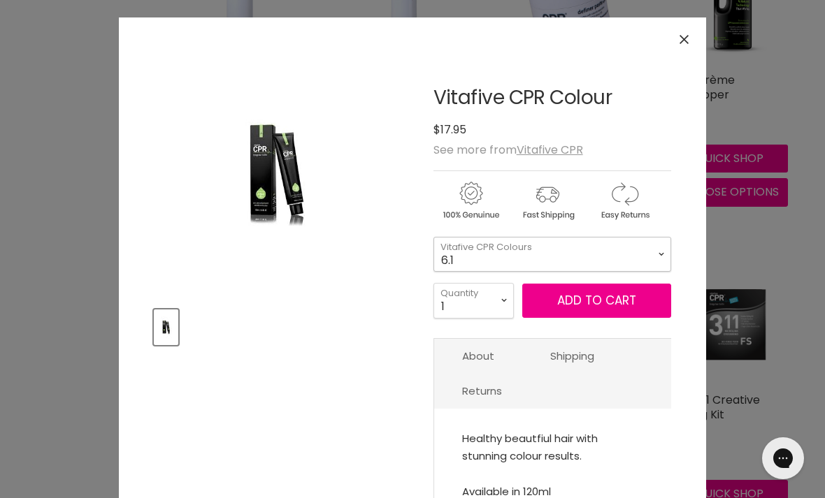
click at [558, 250] on select "1.0 1.1 3.0 3.1 3.221 3.226 3.56 3.6 3.7 4.0 4.00 4.1 4.11 4.12 4.221" at bounding box center [552, 254] width 238 height 35
select select "4.7"
click at [616, 294] on button "Add to cart" at bounding box center [596, 301] width 149 height 35
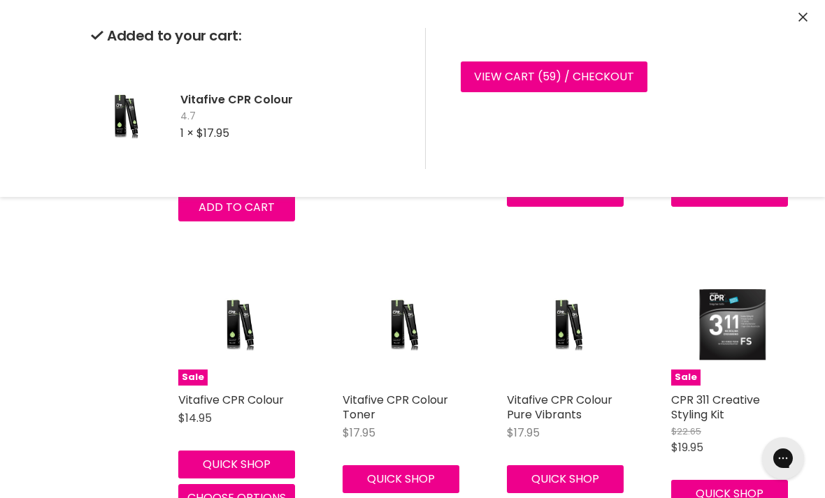
click at [270, 451] on button "Quick shop" at bounding box center [236, 465] width 117 height 28
select select "4.7"
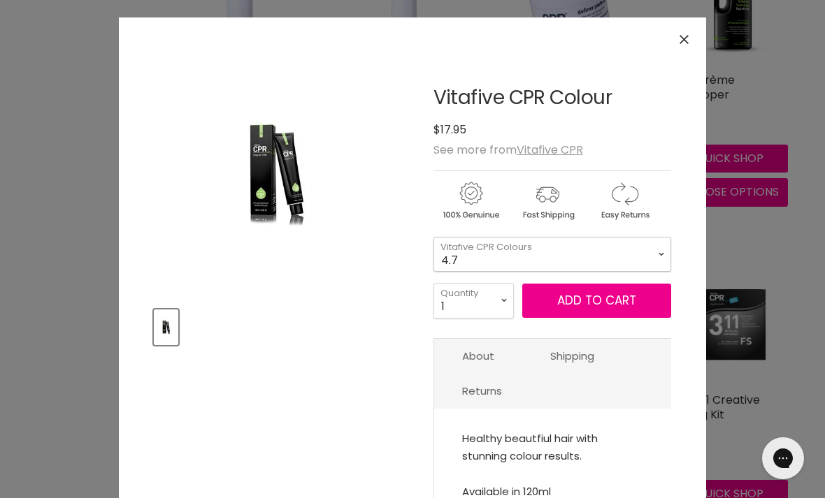
click at [640, 257] on select "1.0 1.1 3.0 3.1 3.221 3.226 3.56 3.6 3.7 4.0 4.00 4.1 4.11 4.12 4.221" at bounding box center [552, 254] width 238 height 35
select select "6.7"
click at [609, 305] on button "Add to cart" at bounding box center [596, 301] width 149 height 35
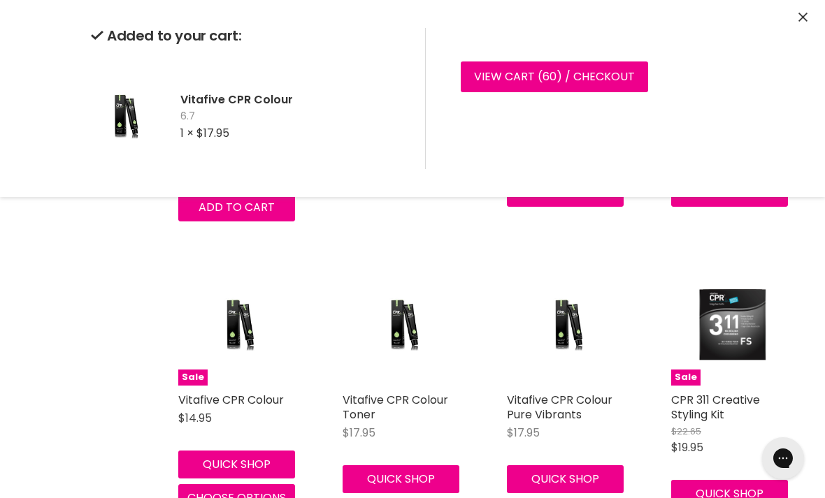
click at [802, 13] on icon "Close" at bounding box center [802, 17] width 9 height 9
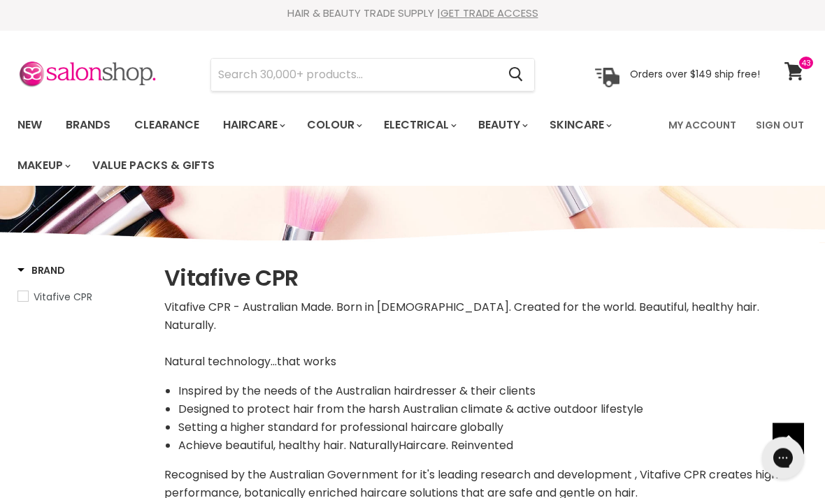
scroll to position [0, 0]
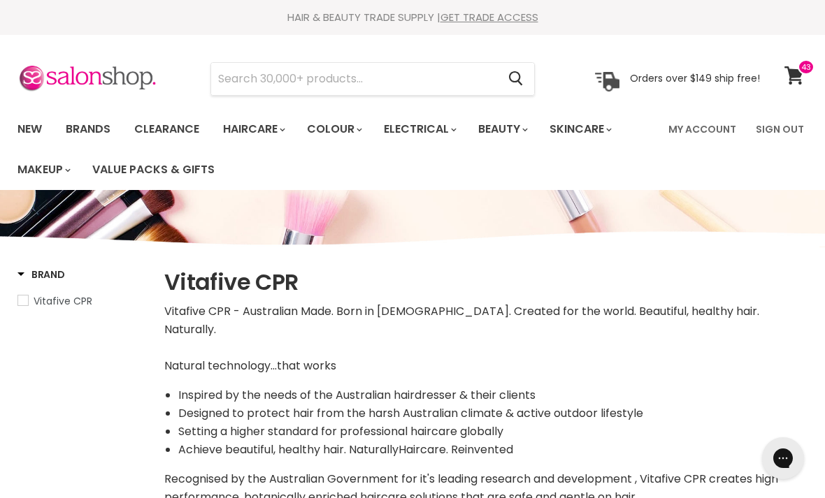
click at [797, 72] on icon at bounding box center [793, 75] width 19 height 18
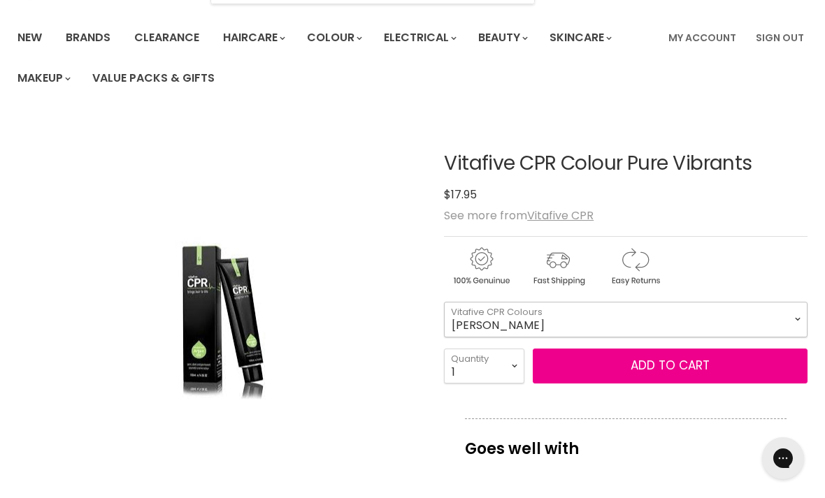
click at [675, 315] on select "[PERSON_NAME] Gold Rush Red Passion Green Emerald Chrome Ash Blue [PERSON_NAME]…" at bounding box center [625, 319] width 363 height 35
